Goal: Information Seeking & Learning: Learn about a topic

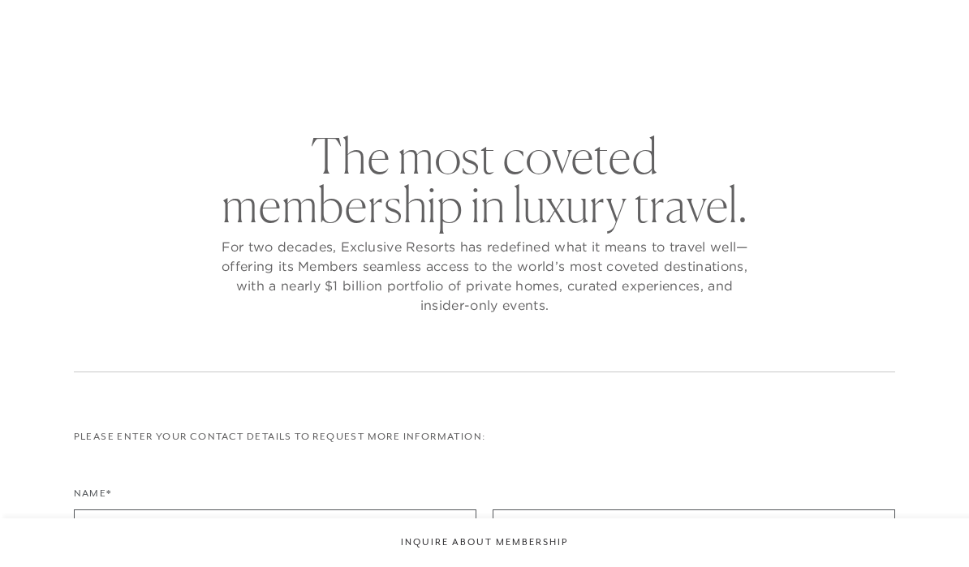
checkbox input "false"
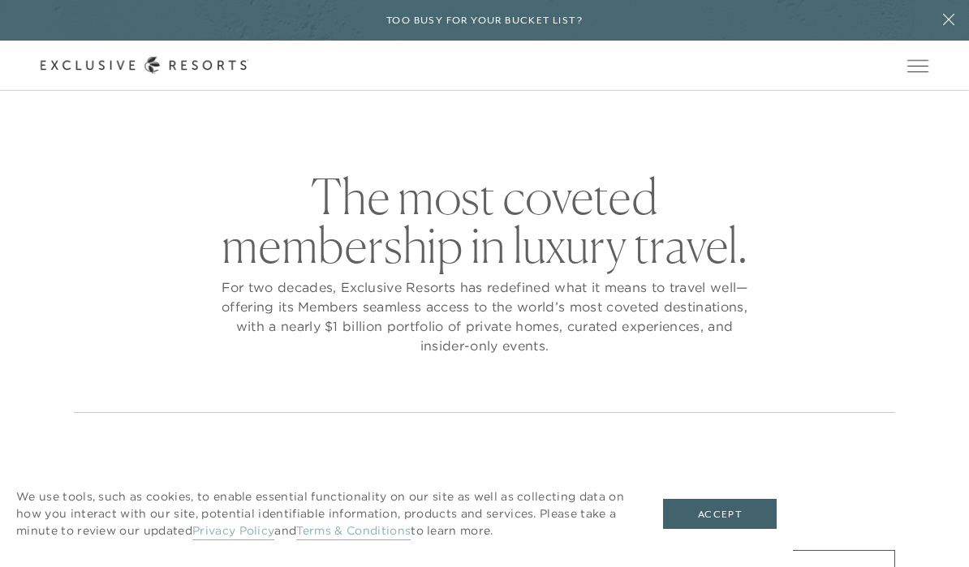
click at [744, 517] on button "Accept" at bounding box center [720, 514] width 114 height 31
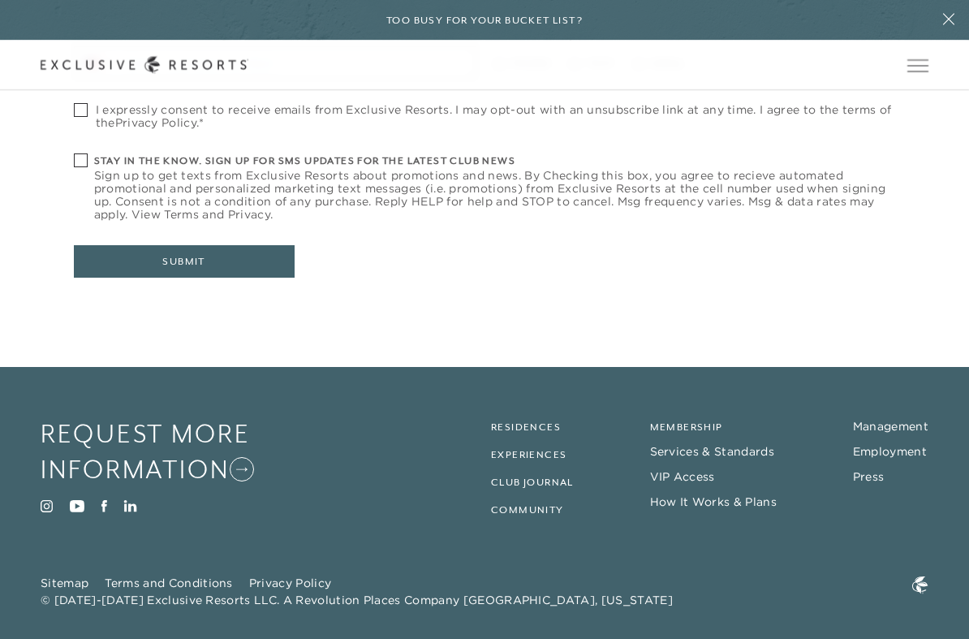
scroll to position [695, 0]
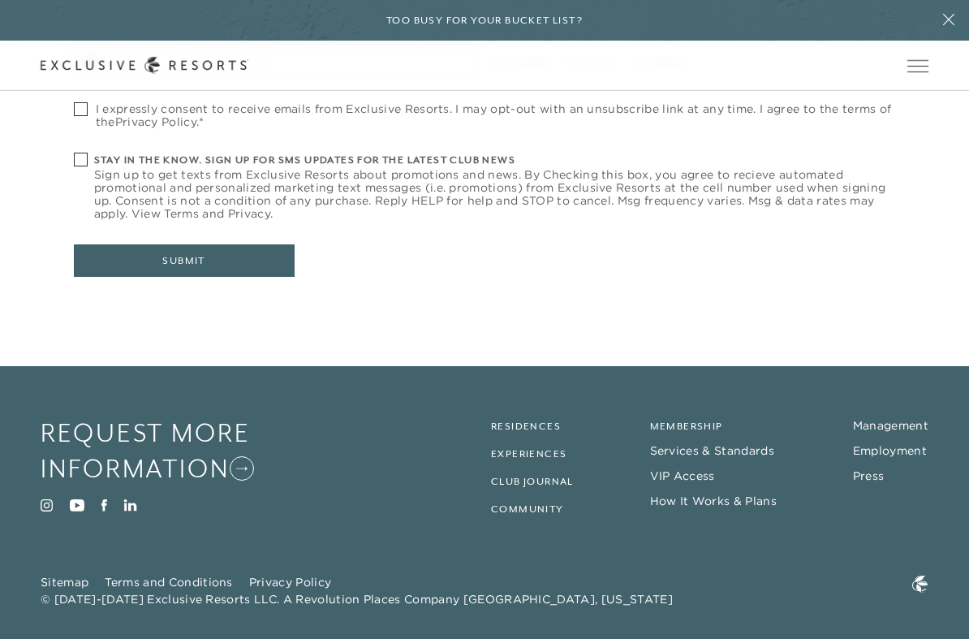
click at [541, 423] on link "Residences" at bounding box center [526, 426] width 70 height 11
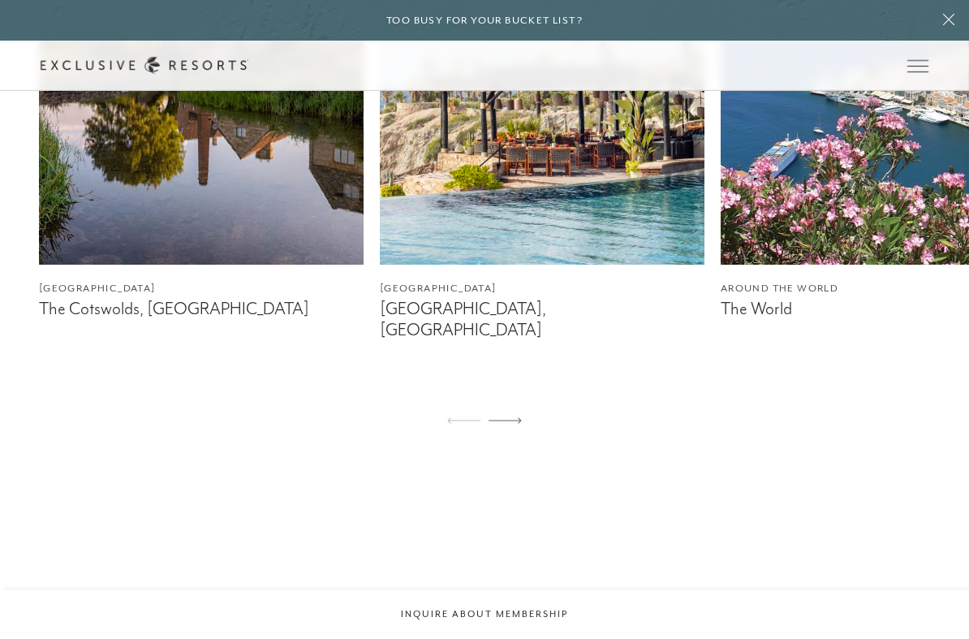
scroll to position [1154, 0]
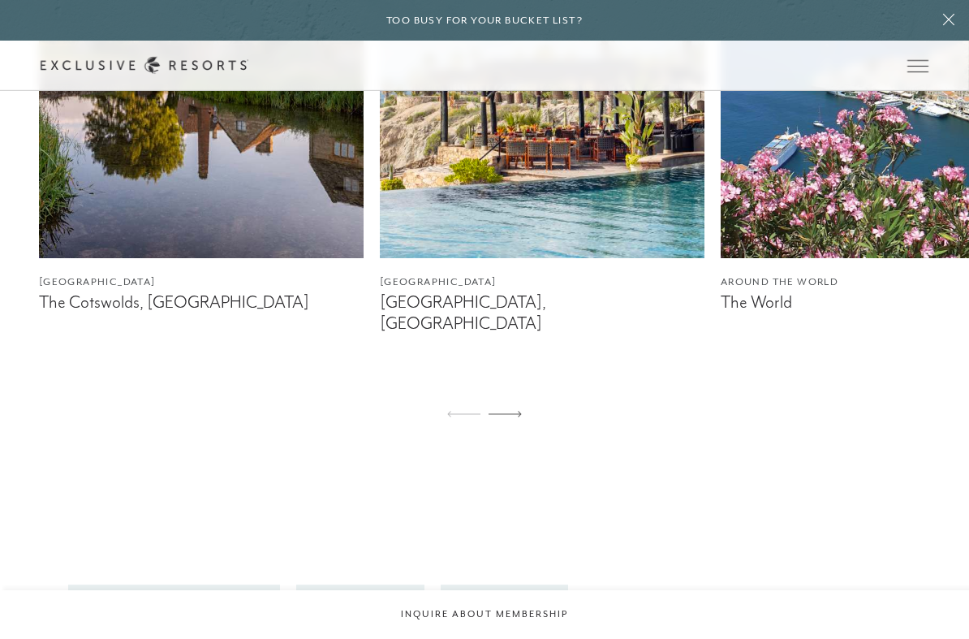
click at [520, 397] on div at bounding box center [505, 414] width 33 height 39
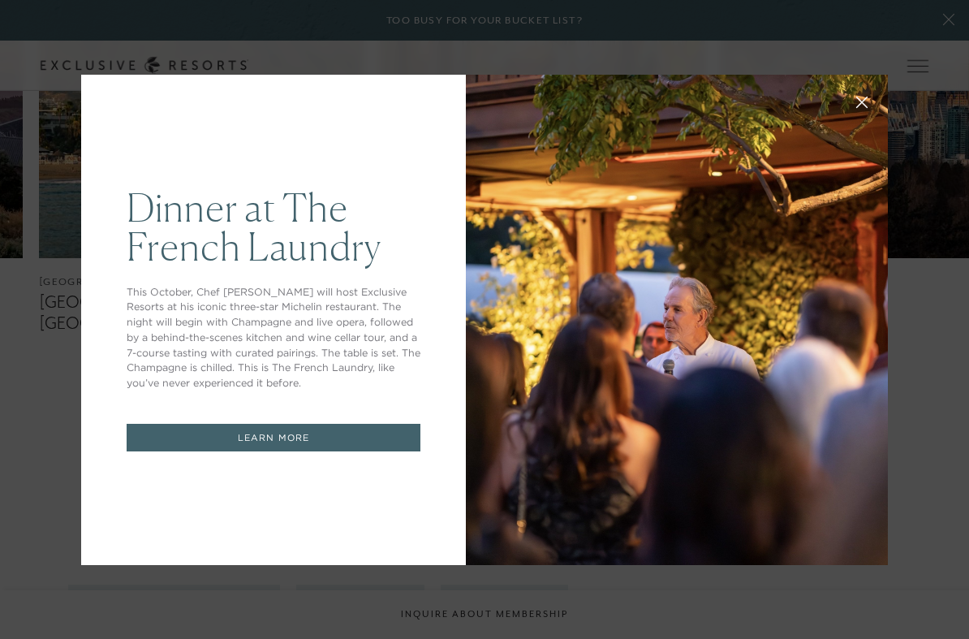
scroll to position [0, 0]
click at [852, 101] on button at bounding box center [862, 100] width 39 height 39
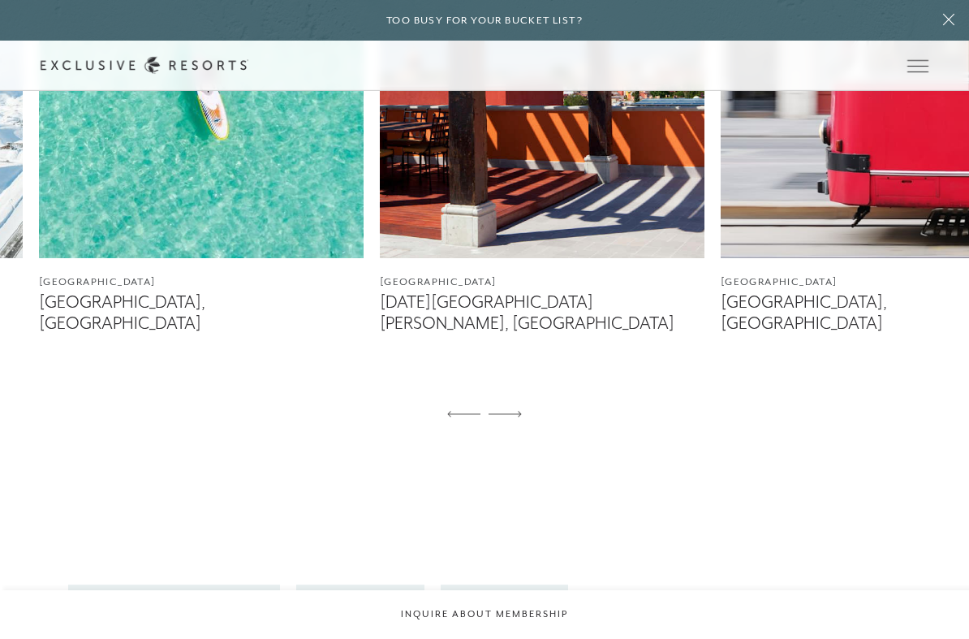
click at [923, 397] on div "[GEOGRAPHIC_DATA] The Cotswolds, [GEOGRAPHIC_DATA] [GEOGRAPHIC_DATA] [GEOGRAPHI…" at bounding box center [484, 143] width 969 height 582
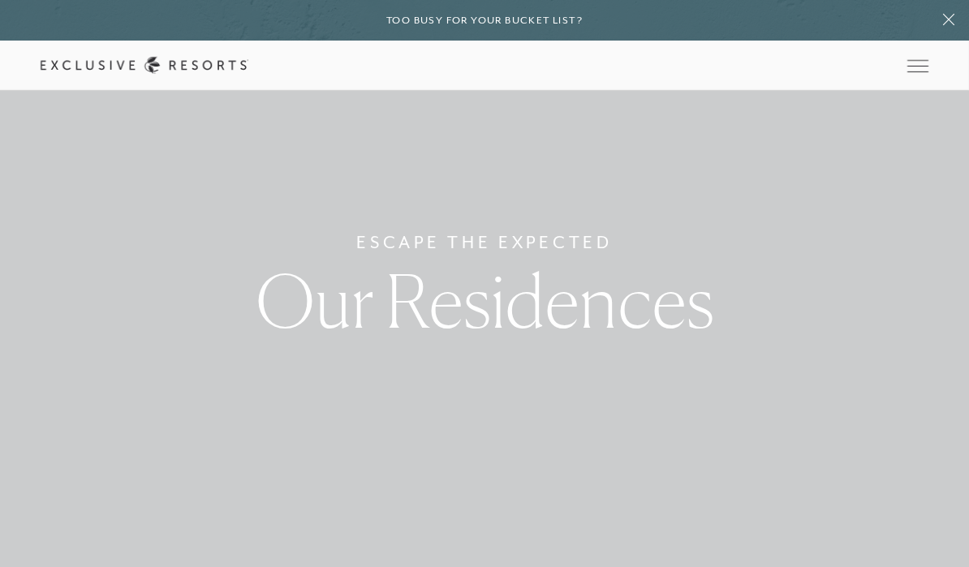
click at [915, 68] on span "Open navigation" at bounding box center [918, 65] width 21 height 11
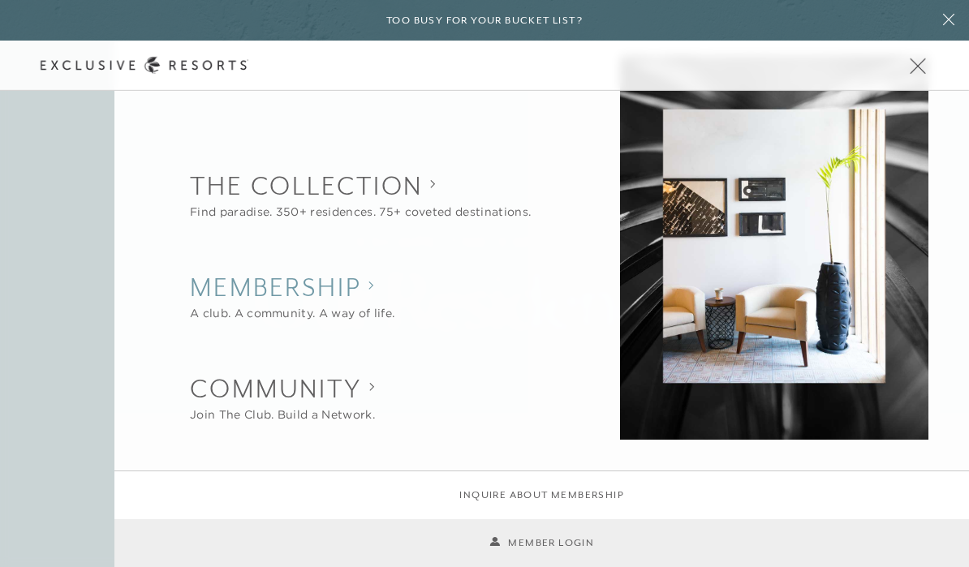
click at [343, 299] on h2 "Membership" at bounding box center [292, 288] width 205 height 36
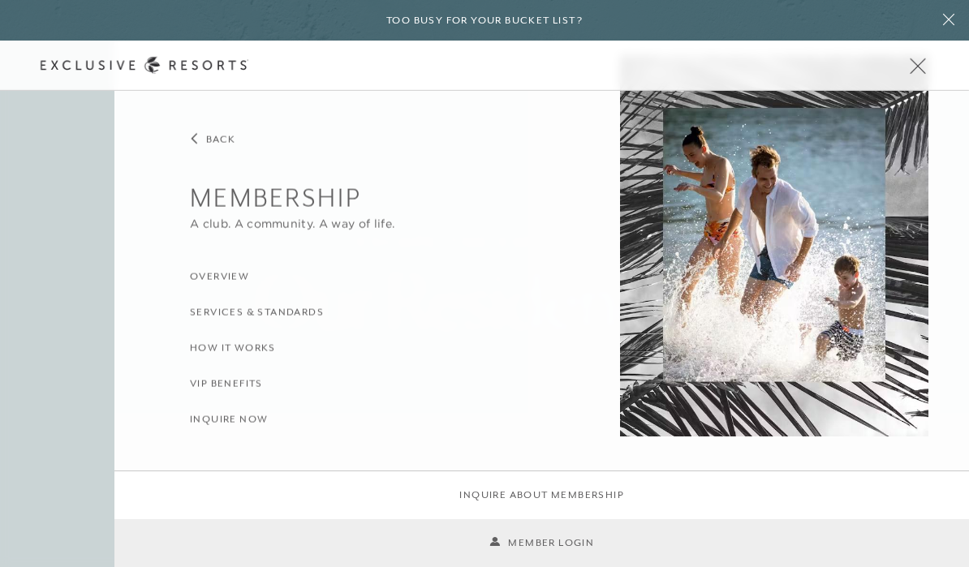
click at [296, 312] on h3 "Services & Standards" at bounding box center [257, 312] width 134 height 15
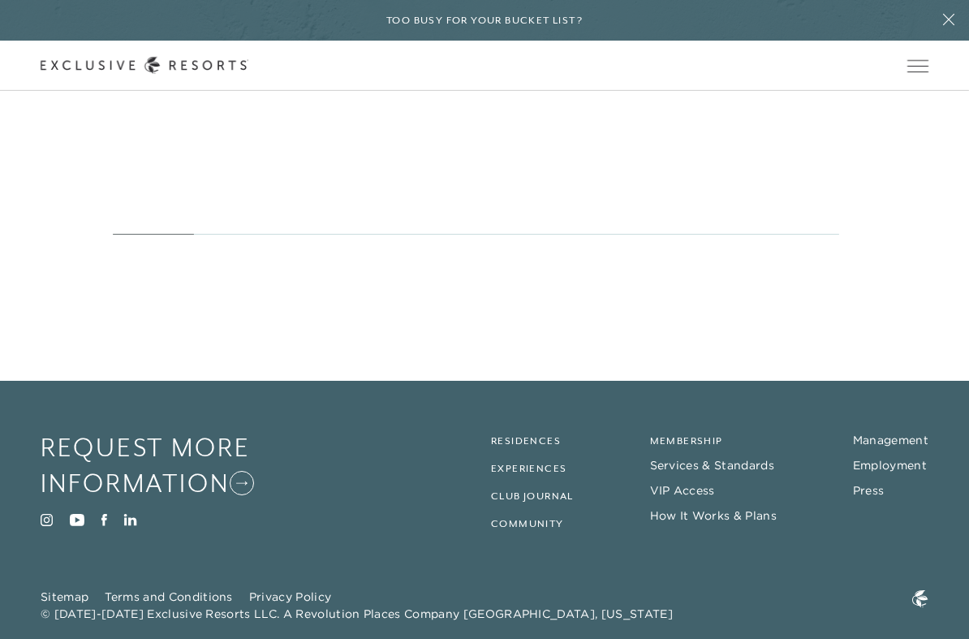
scroll to position [4468, 0]
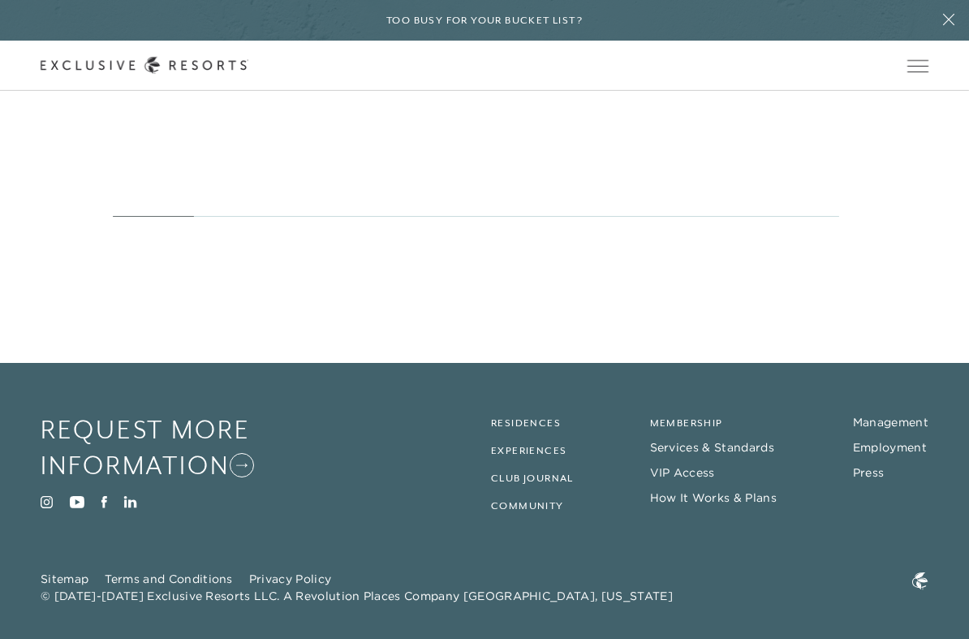
click at [757, 500] on link "How It Works & Plans" at bounding box center [713, 497] width 127 height 15
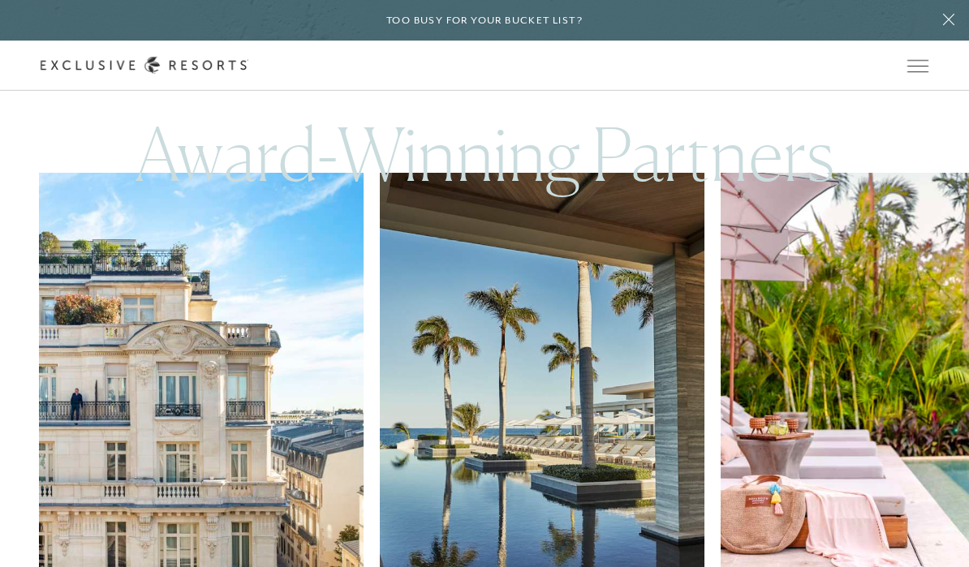
scroll to position [4727, 0]
click at [912, 466] on img at bounding box center [883, 377] width 325 height 406
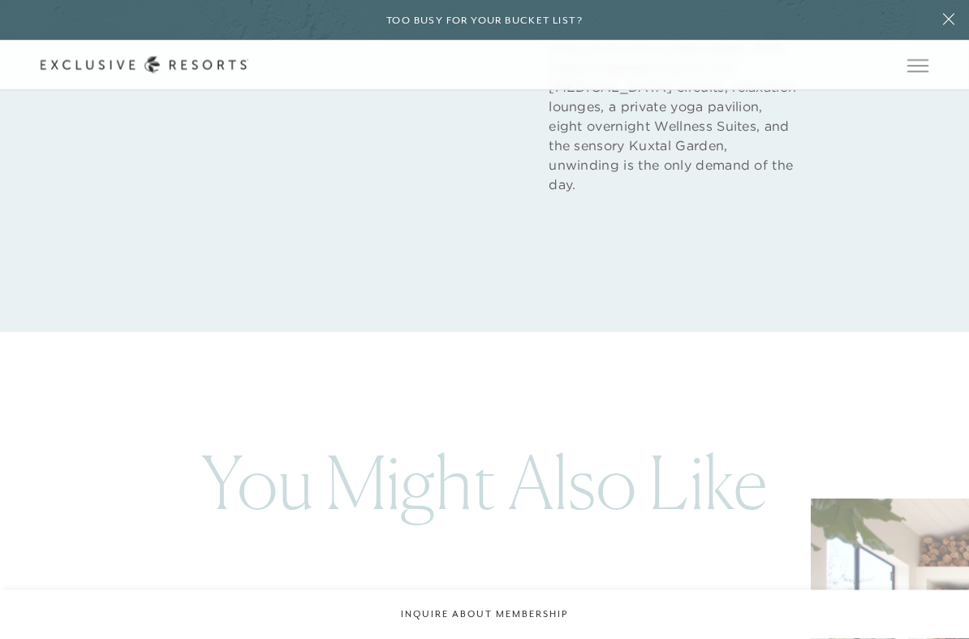
scroll to position [2452, 0]
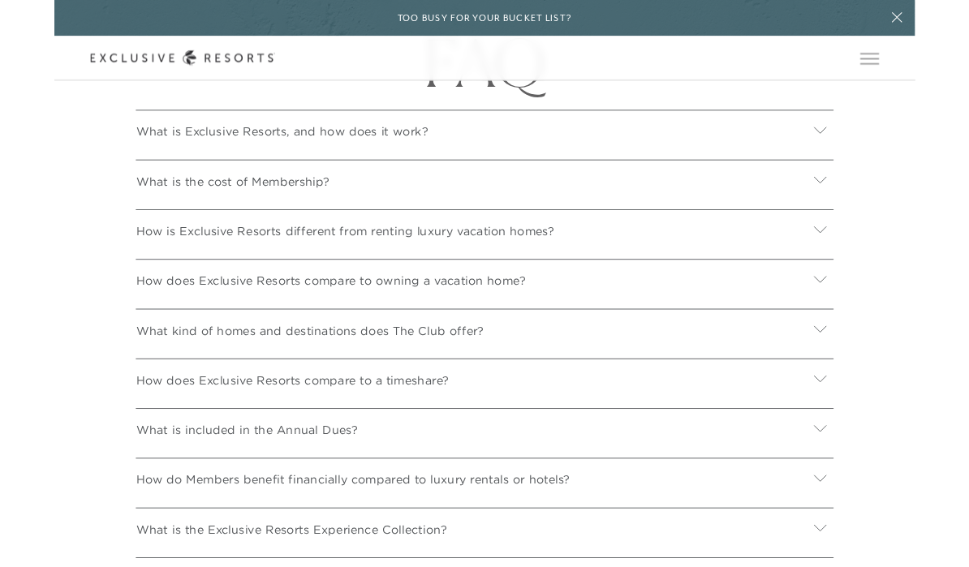
scroll to position [5766, 0]
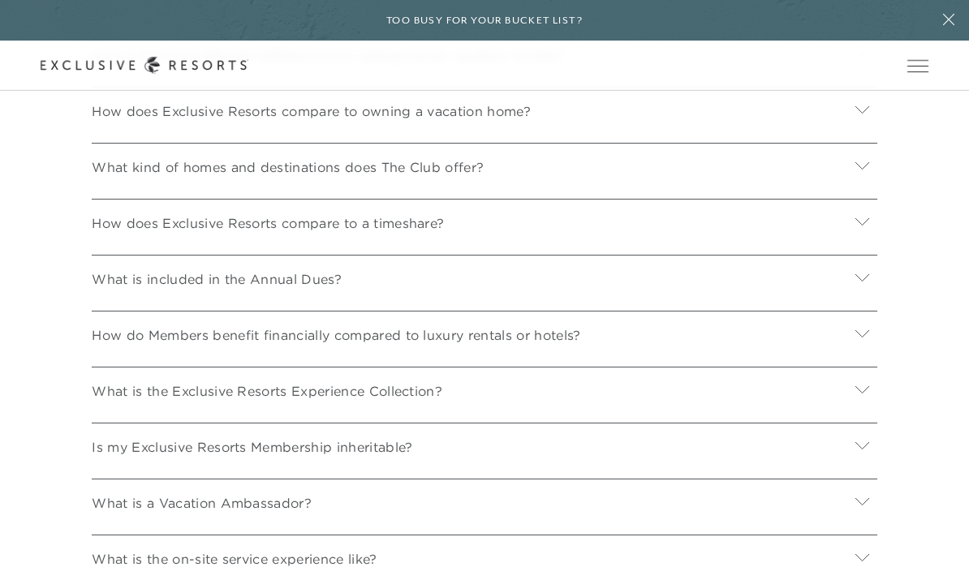
click at [865, 218] on icon at bounding box center [863, 221] width 14 height 7
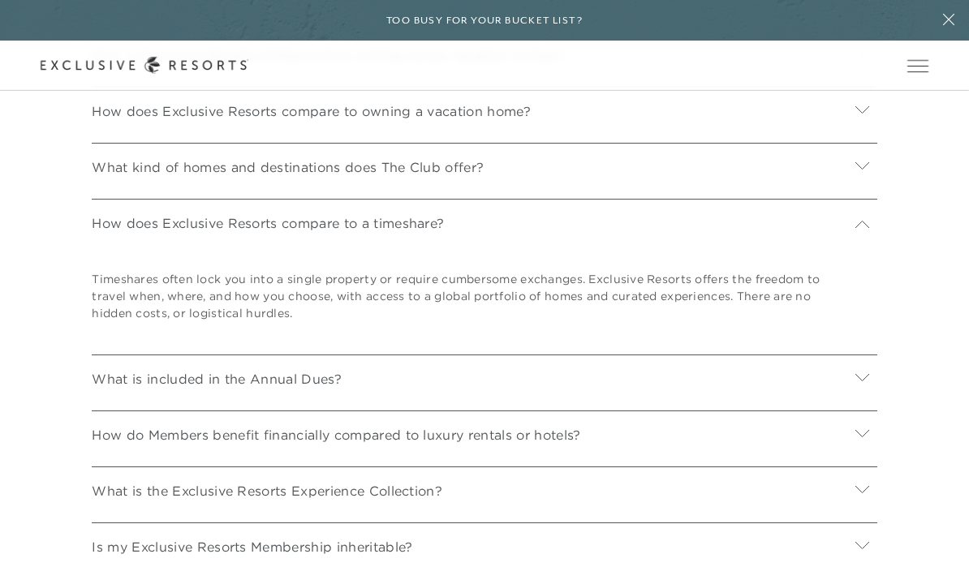
click at [857, 372] on div at bounding box center [863, 379] width 30 height 39
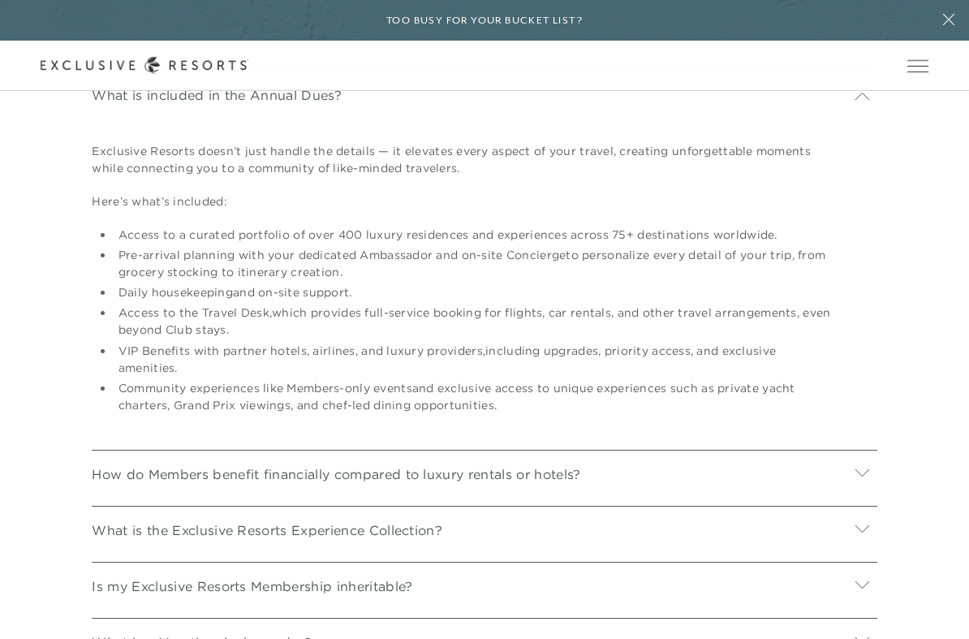
scroll to position [6268, 0]
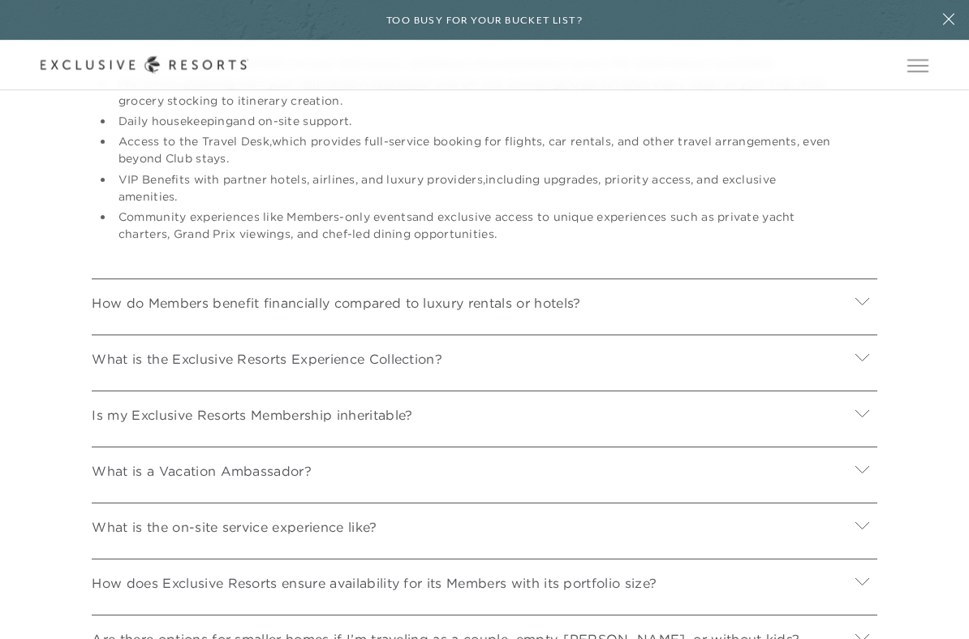
click at [862, 466] on icon at bounding box center [863, 469] width 14 height 7
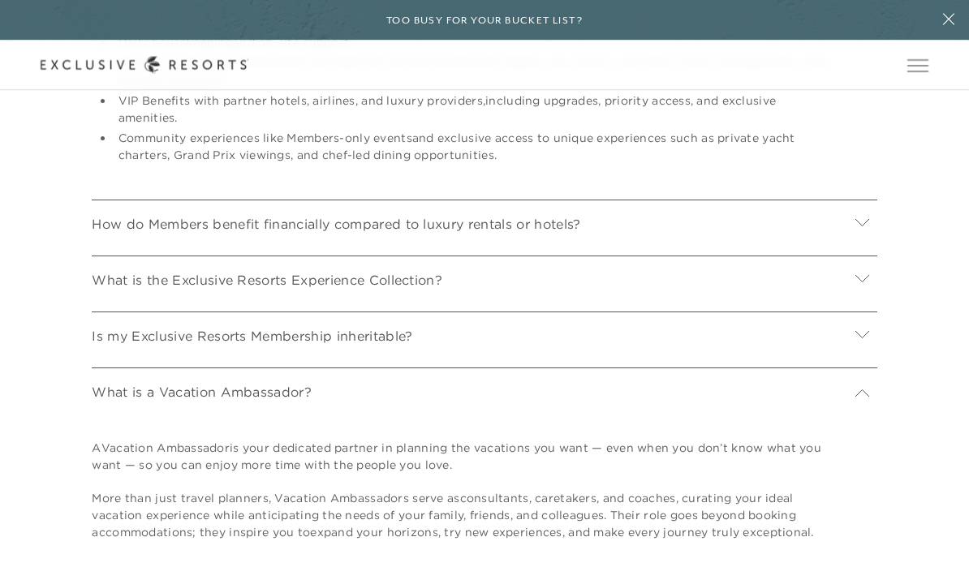
scroll to position [6250, 0]
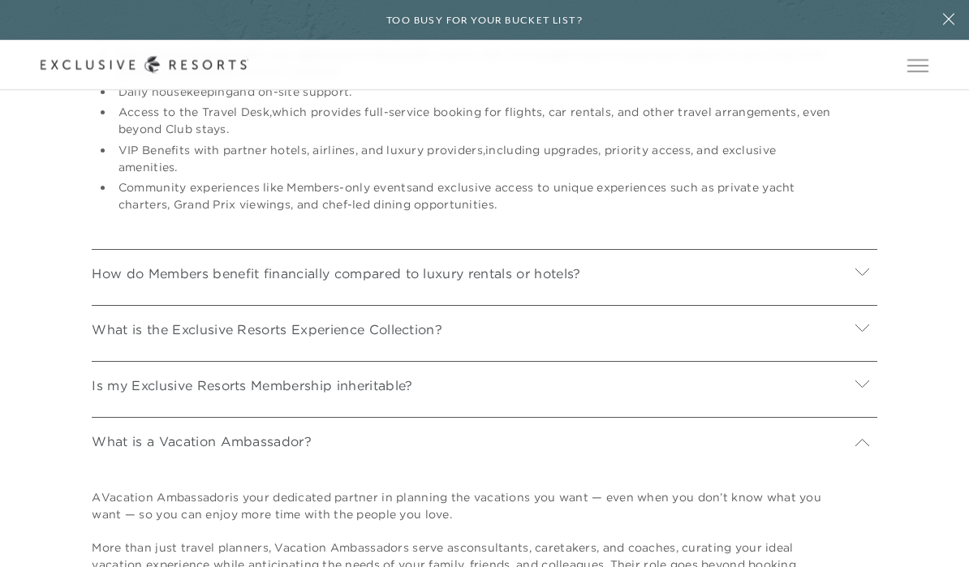
click at [869, 377] on icon at bounding box center [862, 384] width 15 height 15
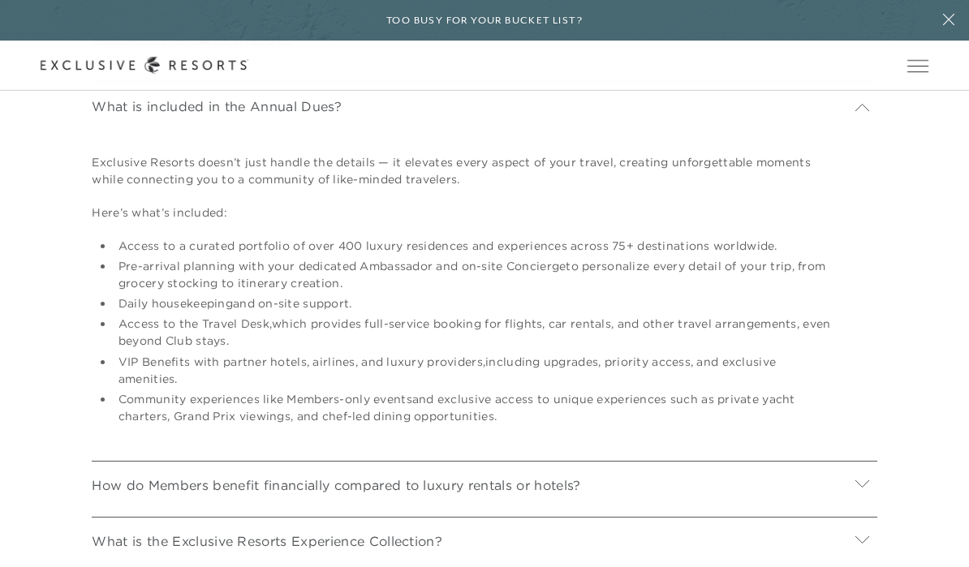
scroll to position [6015, 0]
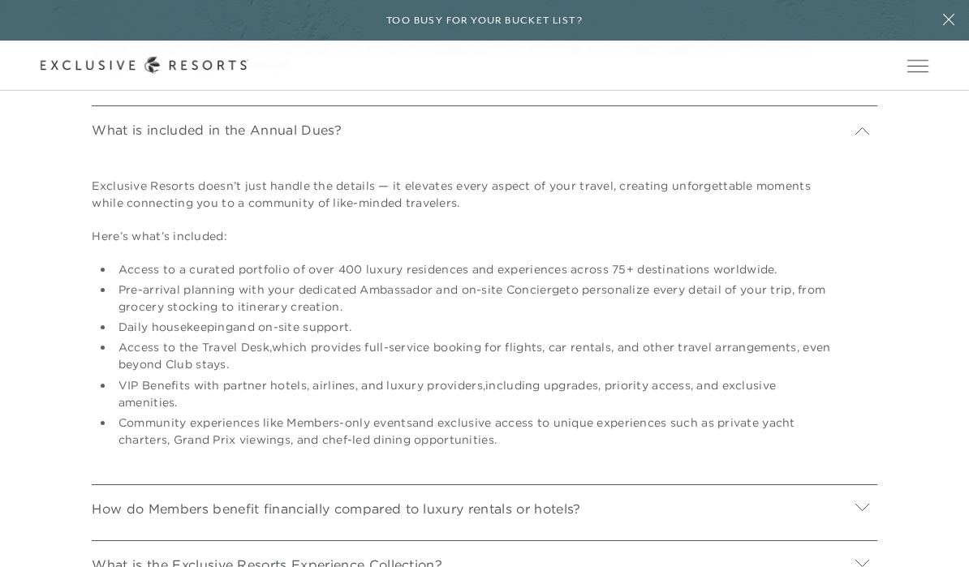
click at [866, 503] on icon at bounding box center [863, 506] width 14 height 7
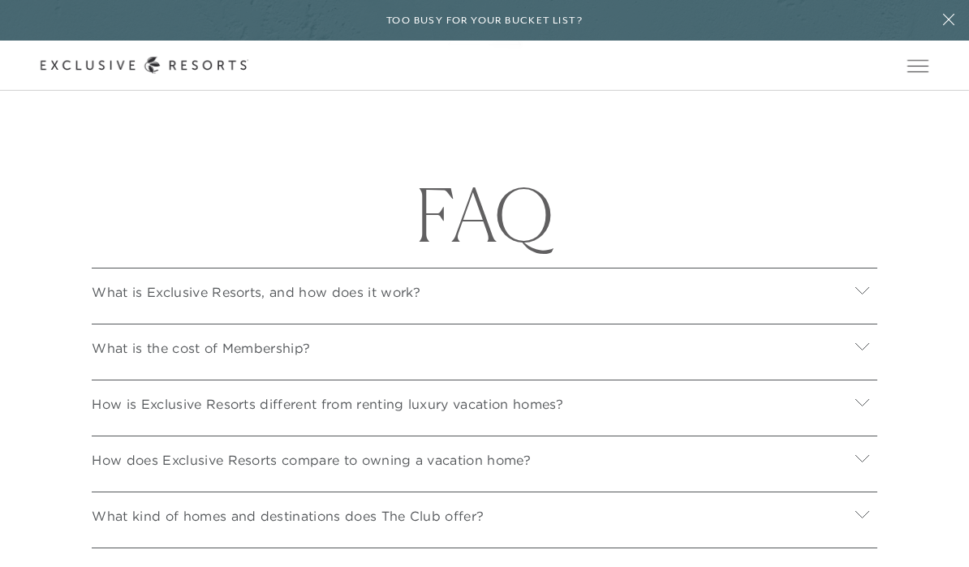
scroll to position [5411, 0]
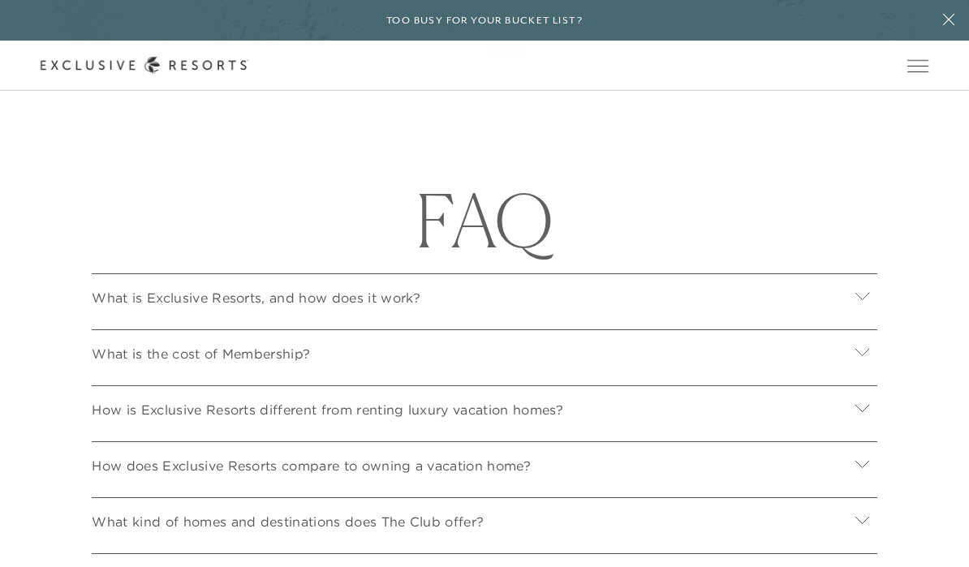
click at [869, 344] on icon at bounding box center [862, 351] width 15 height 15
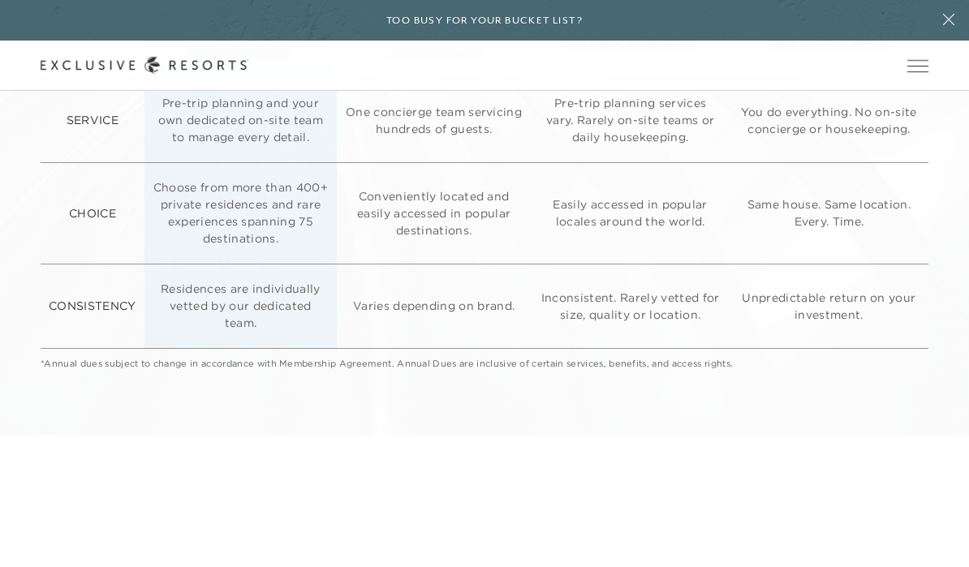
scroll to position [4277, 0]
